Goal: Find specific page/section: Find specific page/section

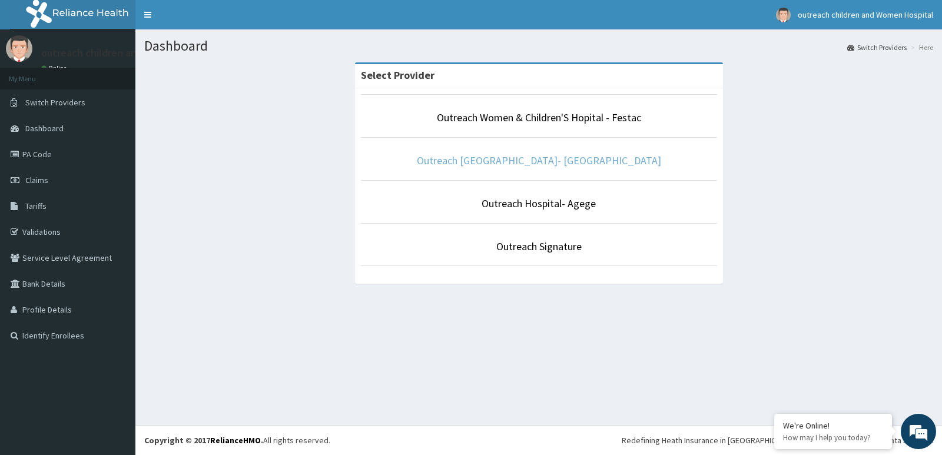
click at [559, 163] on link "Outreach [GEOGRAPHIC_DATA]- [GEOGRAPHIC_DATA]" at bounding box center [539, 161] width 244 height 14
click at [528, 159] on li "Outreach [GEOGRAPHIC_DATA]- [GEOGRAPHIC_DATA]" at bounding box center [539, 159] width 356 height 44
click at [529, 165] on link "Outreach [GEOGRAPHIC_DATA]- [GEOGRAPHIC_DATA]" at bounding box center [539, 161] width 244 height 14
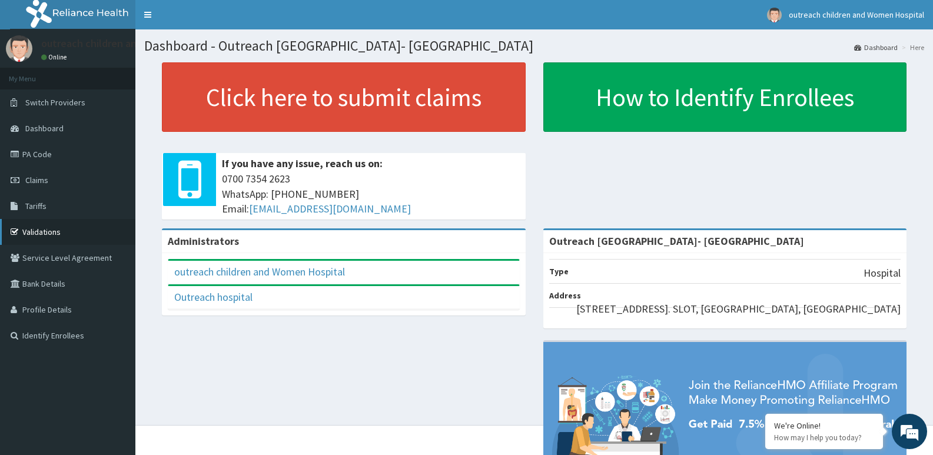
click at [39, 231] on link "Validations" at bounding box center [67, 232] width 135 height 26
